Goal: Find specific page/section: Find specific page/section

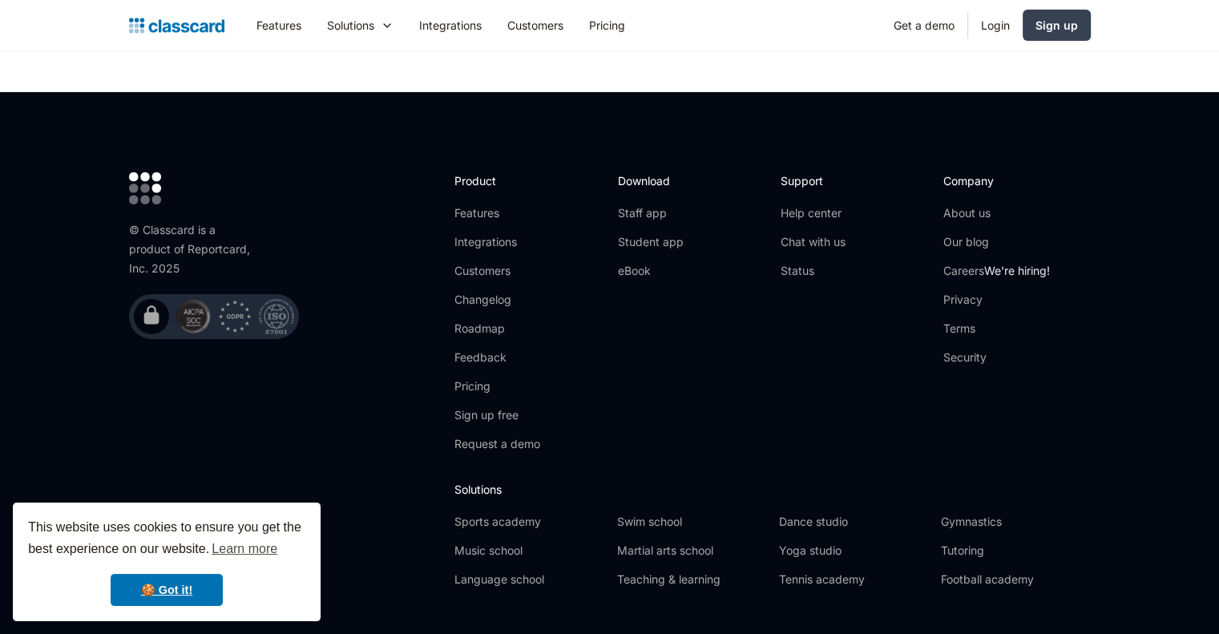
scroll to position [5365, 0]
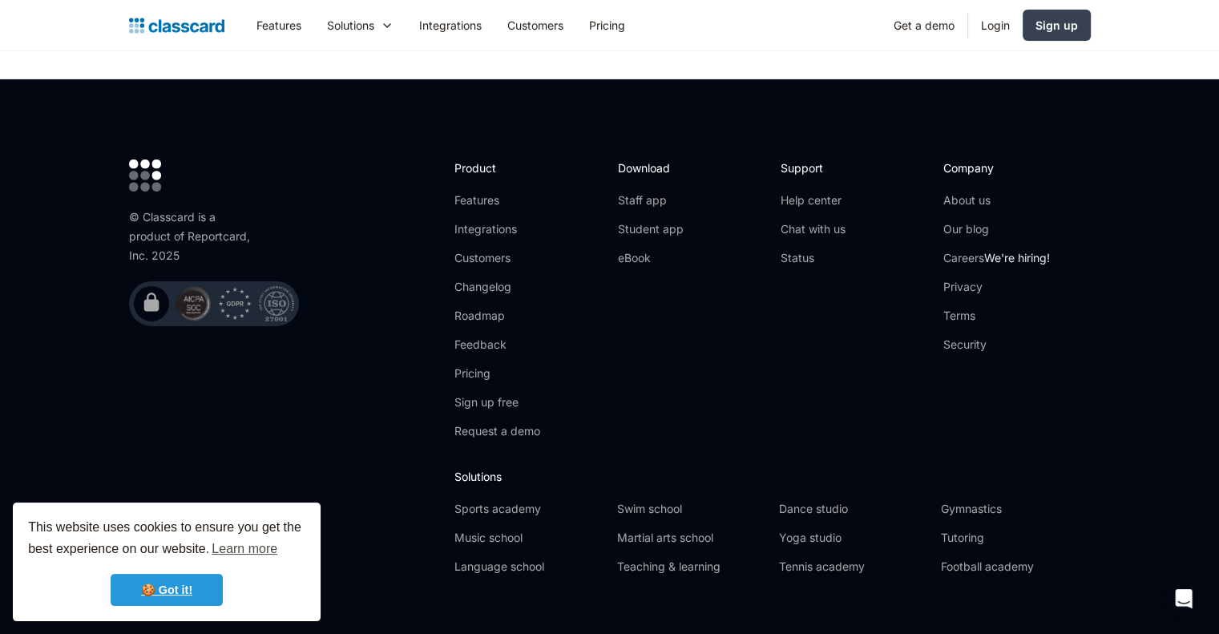
click at [189, 587] on link "🍪 Got it!" at bounding box center [167, 590] width 112 height 32
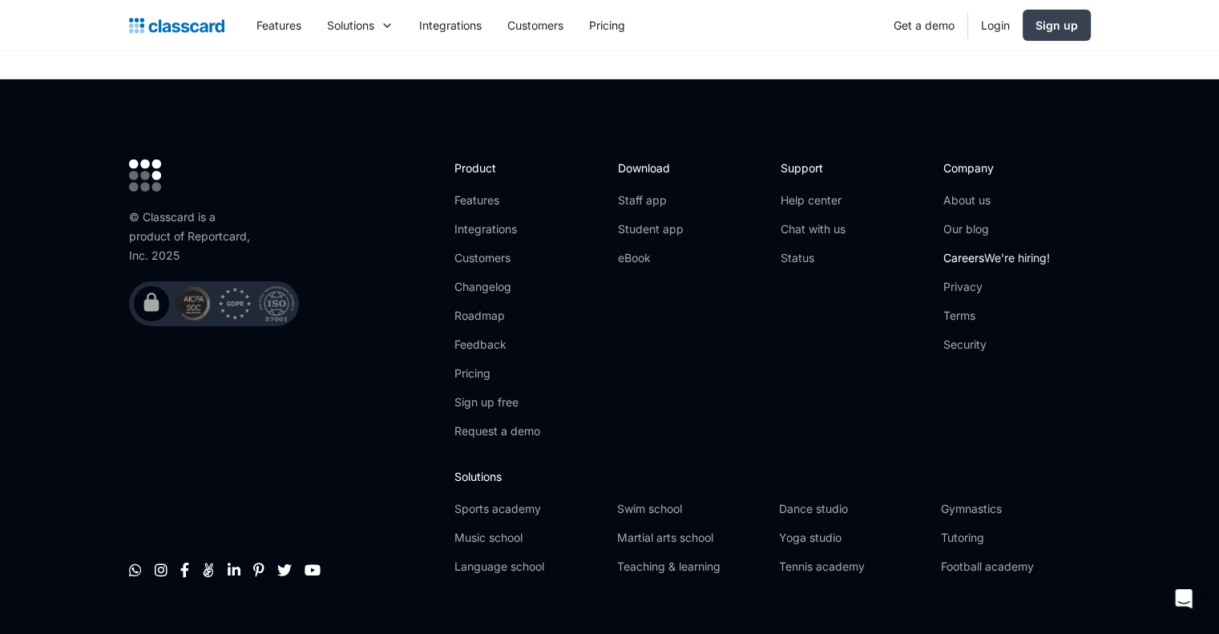
click at [971, 250] on link "Careers We're hiring!" at bounding box center [996, 258] width 107 height 16
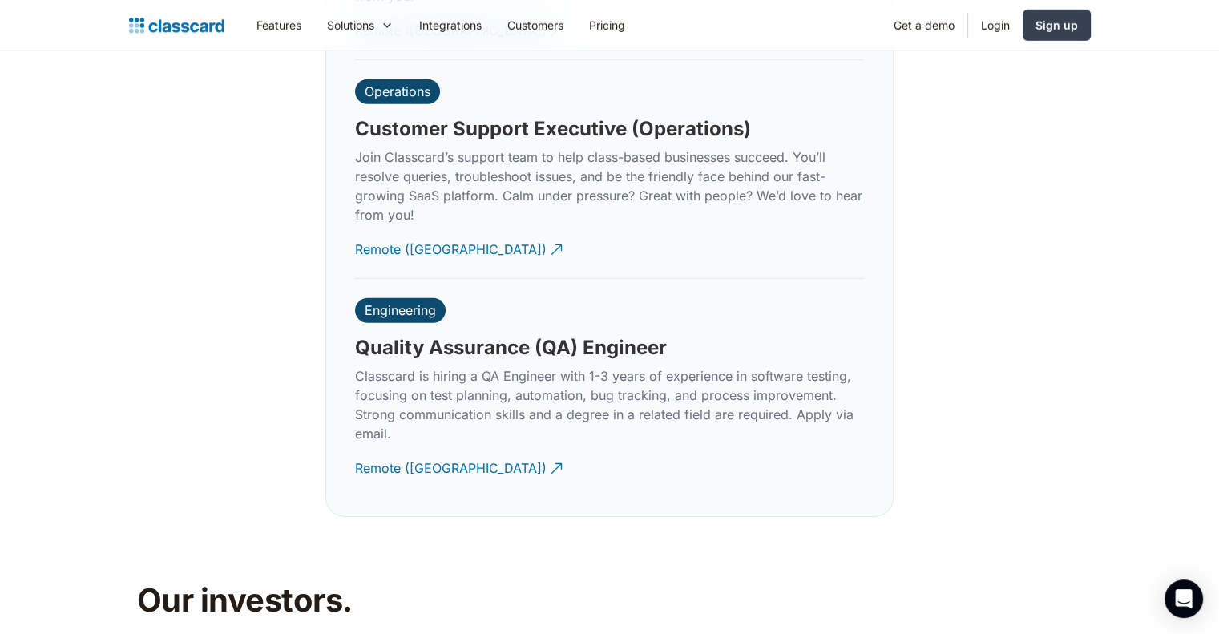
scroll to position [4888, 0]
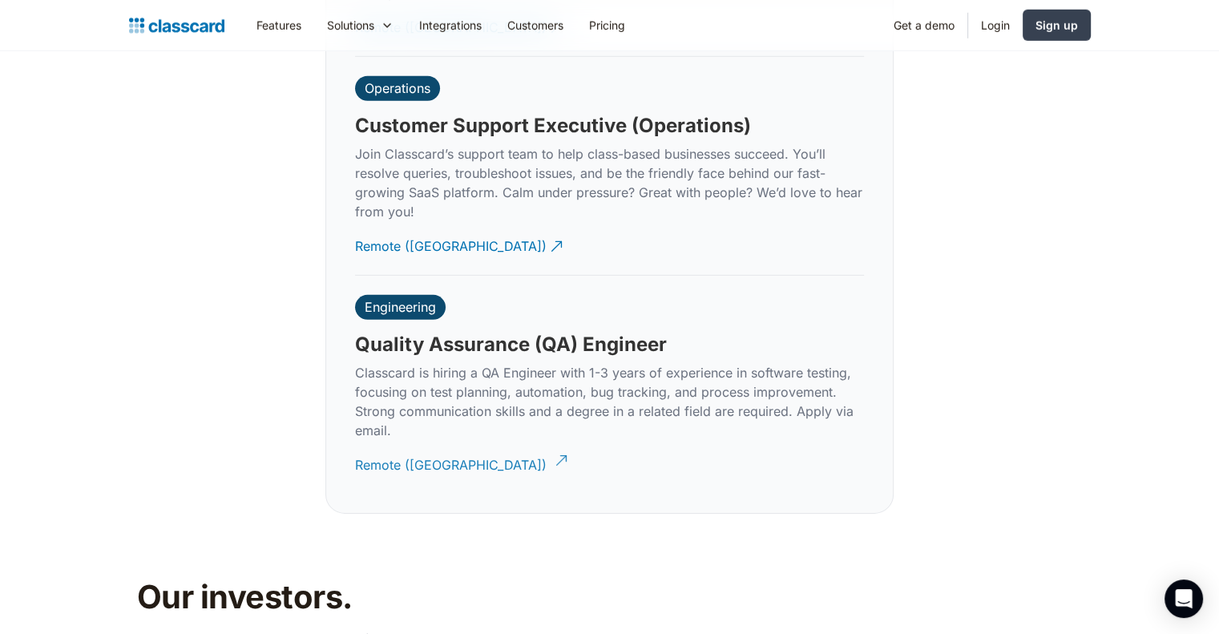
click at [391, 443] on div "Remote (India)" at bounding box center [450, 458] width 191 height 31
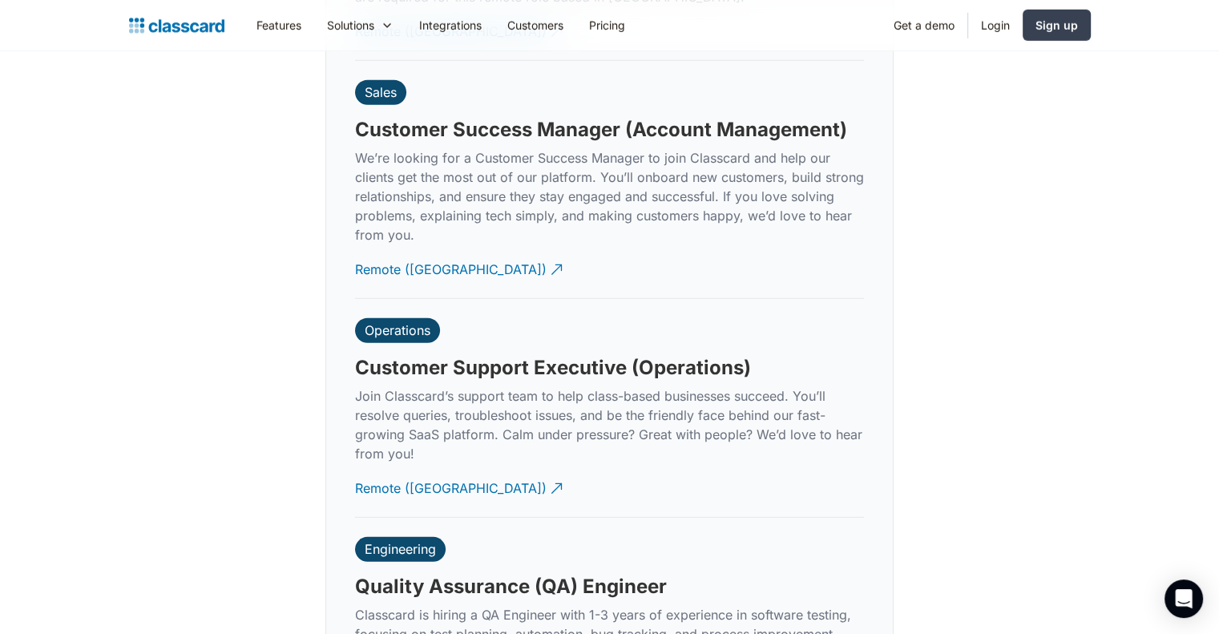
scroll to position [4648, 0]
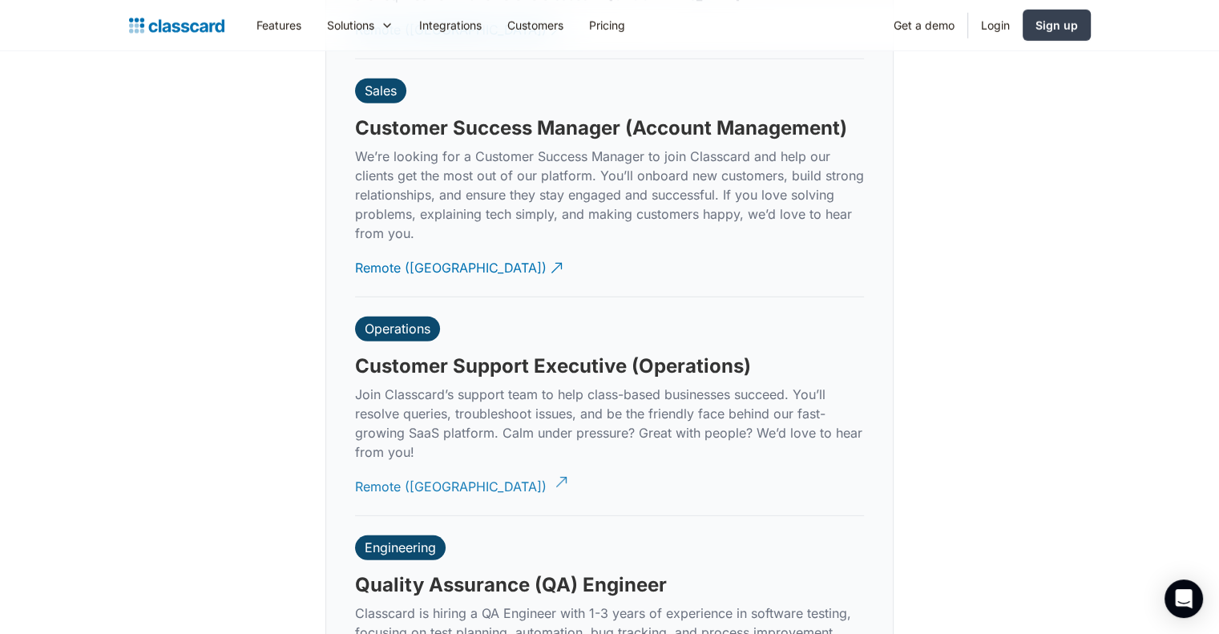
click at [432, 465] on div "Remote (India)" at bounding box center [450, 480] width 191 height 31
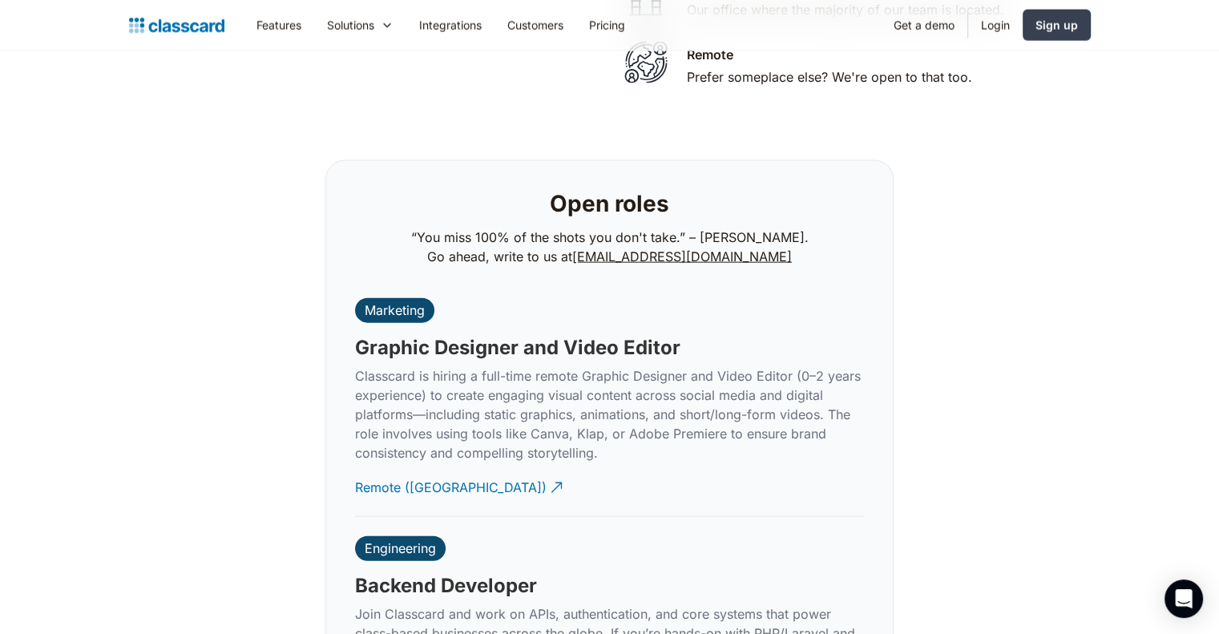
scroll to position [3847, 0]
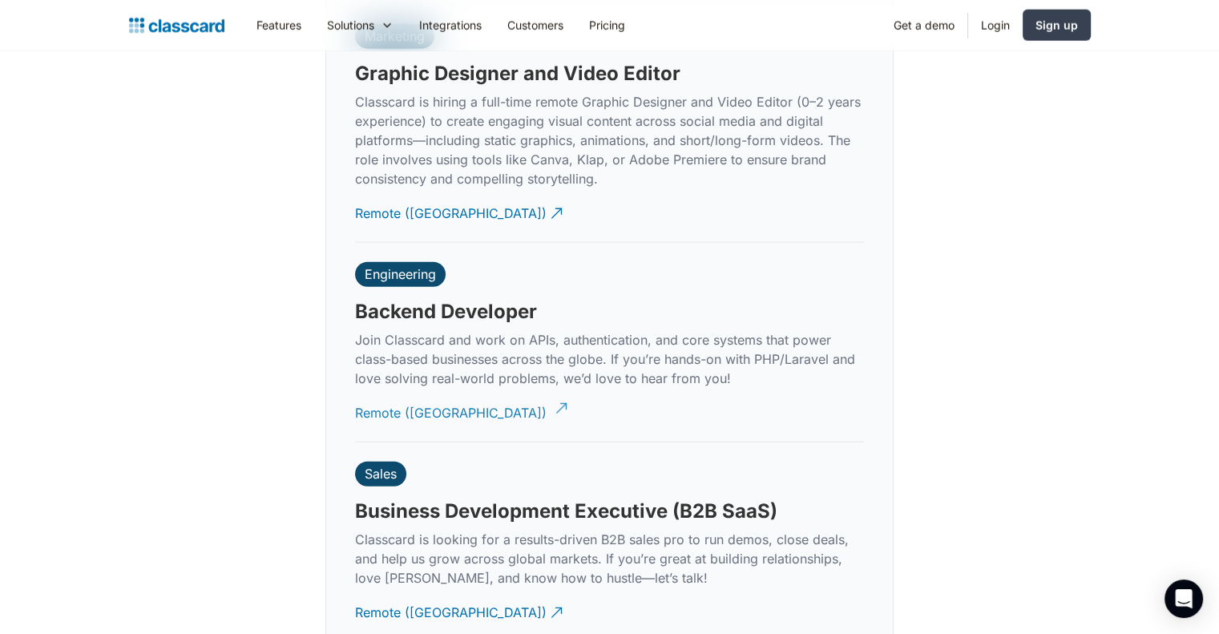
click at [399, 393] on div "Remote (India)" at bounding box center [450, 406] width 191 height 31
